Goal: Transaction & Acquisition: Purchase product/service

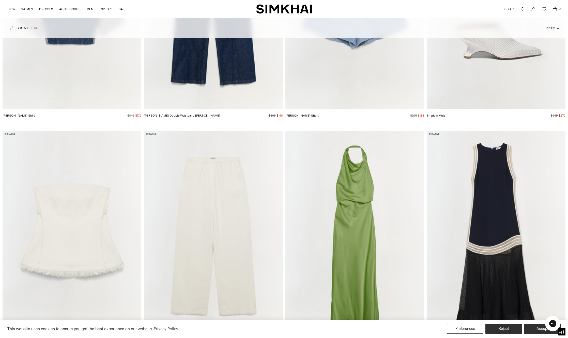
scroll to position [5185, 0]
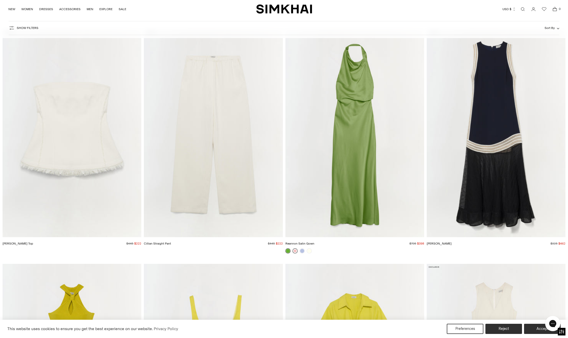
click at [295, 250] on link at bounding box center [295, 251] width 5 height 5
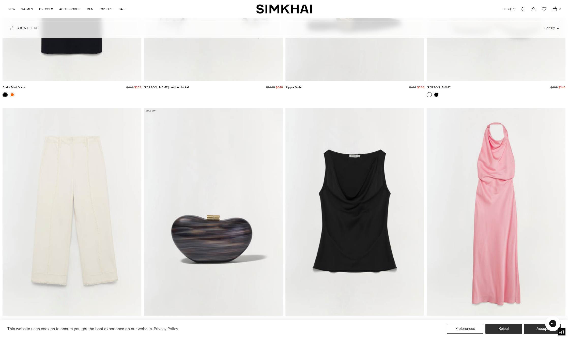
scroll to position [6075, 0]
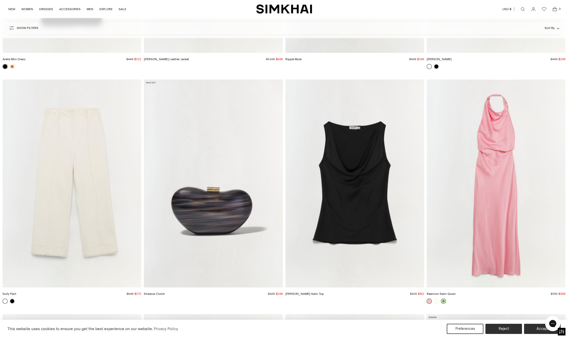
click at [444, 302] on link at bounding box center [443, 301] width 5 height 5
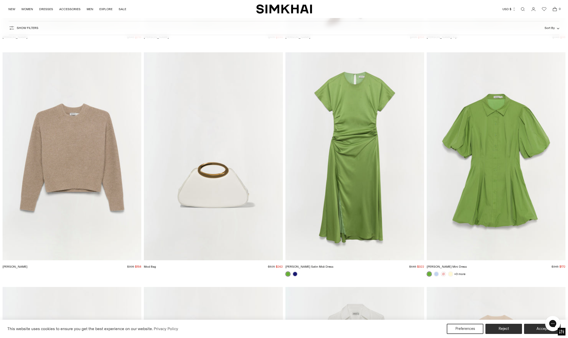
scroll to position [16165, 0]
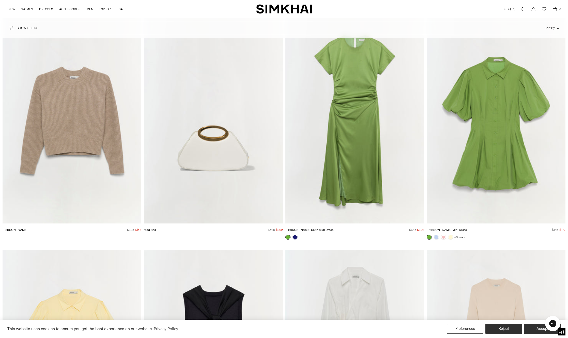
click at [0, 0] on img "Cleo Cotton Mini Dress" at bounding box center [0, 0] width 0 height 0
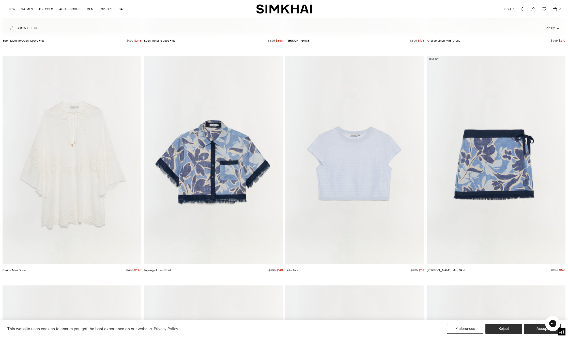
scroll to position [17284, 0]
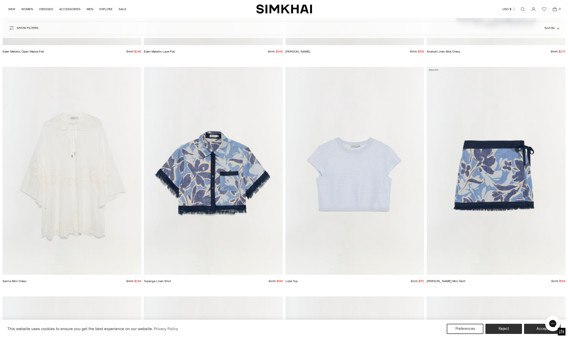
click at [0, 0] on img "Bethany Mini Skirt" at bounding box center [0, 0] width 0 height 0
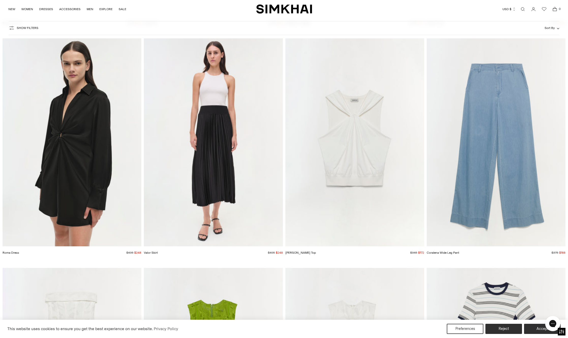
scroll to position [23867, 0]
